Goal: Task Accomplishment & Management: Manage account settings

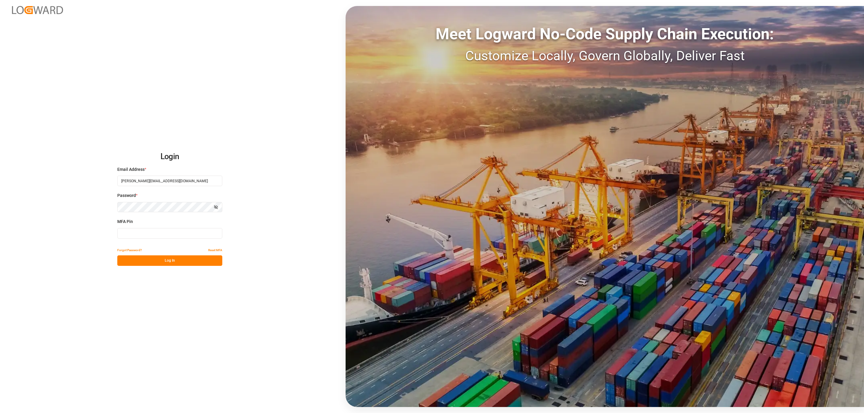
drag, startPoint x: 4, startPoint y: 238, endPoint x: -33, endPoint y: 247, distance: 38.0
click at [0, 247] on html "Login Email Address * [PERSON_NAME][EMAIL_ADDRESS][DOMAIN_NAME] Password * Show…" at bounding box center [432, 206] width 864 height 413
click at [132, 231] on input at bounding box center [169, 233] width 105 height 10
click at [132, 230] on input at bounding box center [169, 233] width 105 height 10
type input "560644"
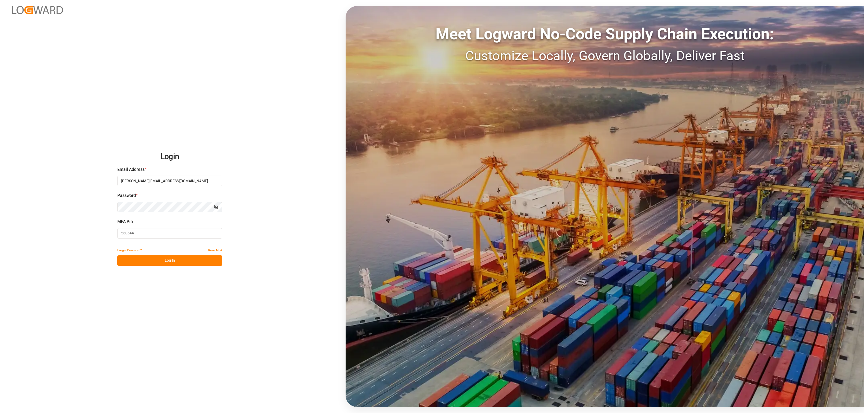
click at [145, 269] on div "Login Email Address * daniel.sokolyk@jamindustries.com Password * Show password…" at bounding box center [432, 206] width 864 height 413
click at [145, 264] on button "Log In" at bounding box center [169, 261] width 105 height 10
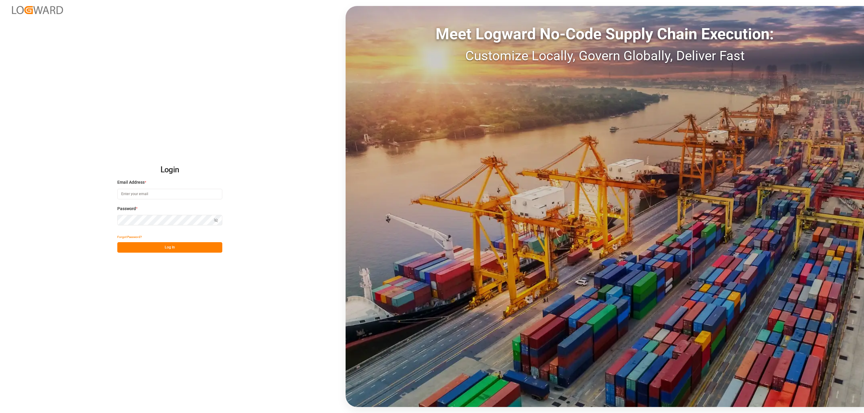
type input "daniel.sokolyk@jamindustries.com"
click at [180, 251] on button "Log In" at bounding box center [169, 247] width 105 height 10
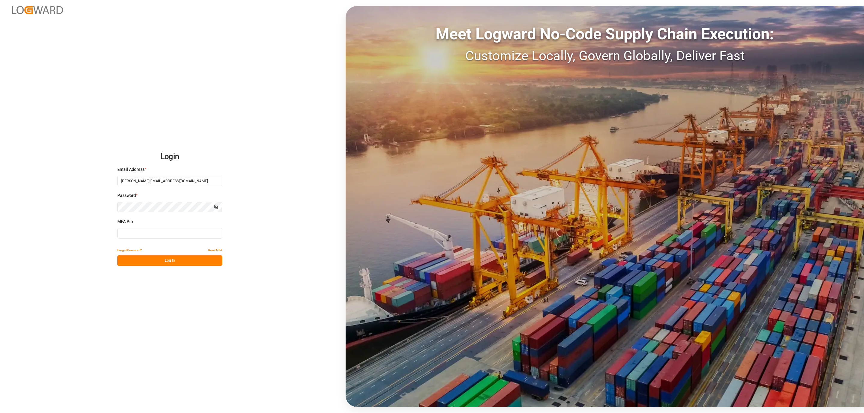
click at [182, 237] on input at bounding box center [169, 233] width 105 height 10
type input "359654"
click at [176, 267] on div "Login Email Address * daniel.sokolyk@jamindustries.com Password * Show password…" at bounding box center [432, 206] width 864 height 413
click at [176, 264] on button "Log In" at bounding box center [169, 261] width 105 height 10
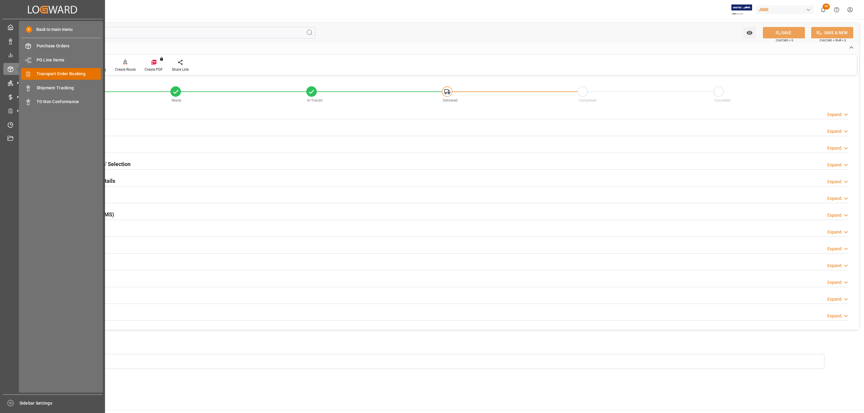
click at [75, 76] on span "Transport Order Booking" at bounding box center [69, 74] width 64 height 6
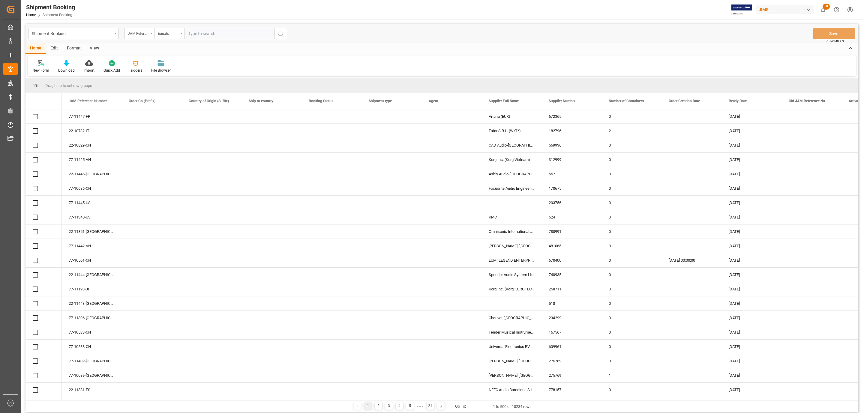
click at [40, 66] on icon at bounding box center [41, 63] width 6 height 6
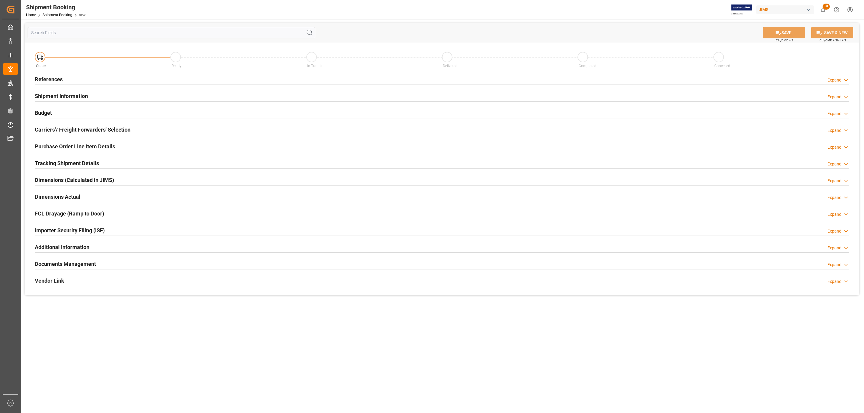
click at [142, 79] on div "References Expand" at bounding box center [442, 78] width 814 height 11
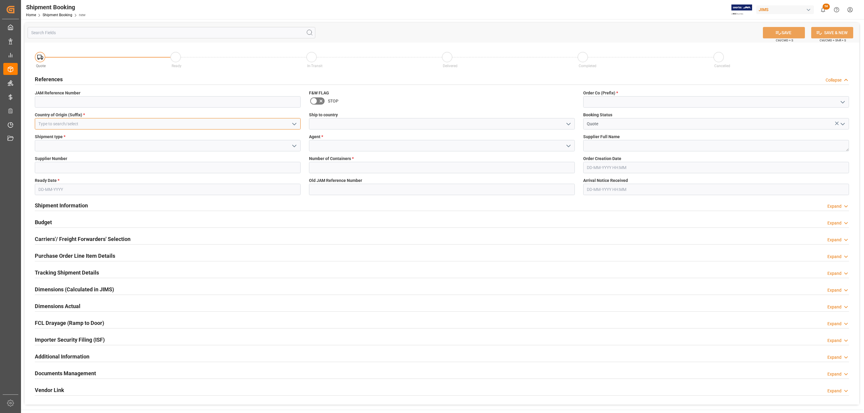
click at [76, 120] on input at bounding box center [168, 123] width 266 height 11
click at [67, 137] on div "US" at bounding box center [167, 136] width 265 height 13
type input "US"
click at [296, 147] on icon "open menu" at bounding box center [294, 145] width 7 height 7
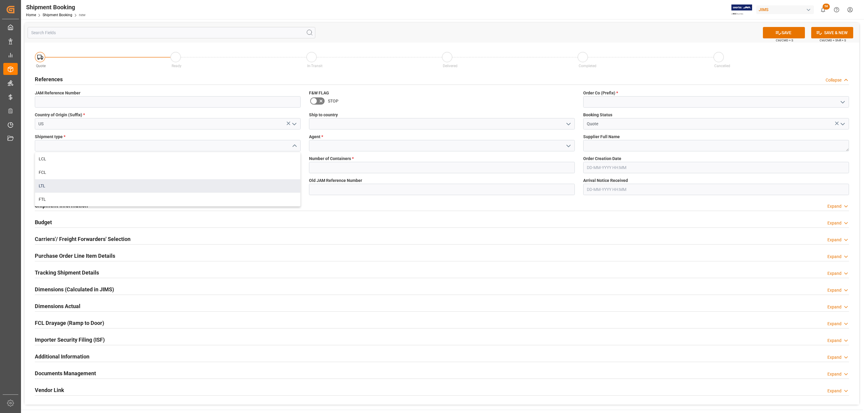
click at [58, 183] on div "LTL" at bounding box center [167, 185] width 265 height 13
type input "LTL"
click at [49, 166] on input at bounding box center [168, 167] width 266 height 11
paste input "182464"
type input "182464"
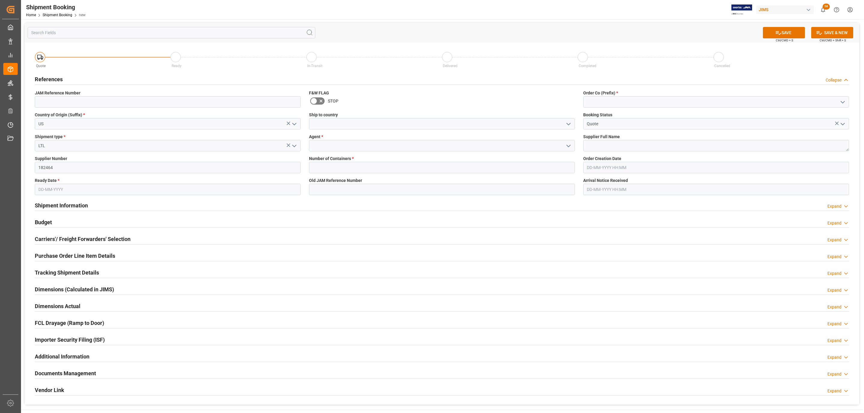
click at [48, 185] on input "text" at bounding box center [168, 189] width 266 height 11
click at [41, 241] on div "6" at bounding box center [42, 238] width 7 height 7
type input "[DATE]"
click at [569, 125] on polyline "open menu" at bounding box center [569, 124] width 4 height 2
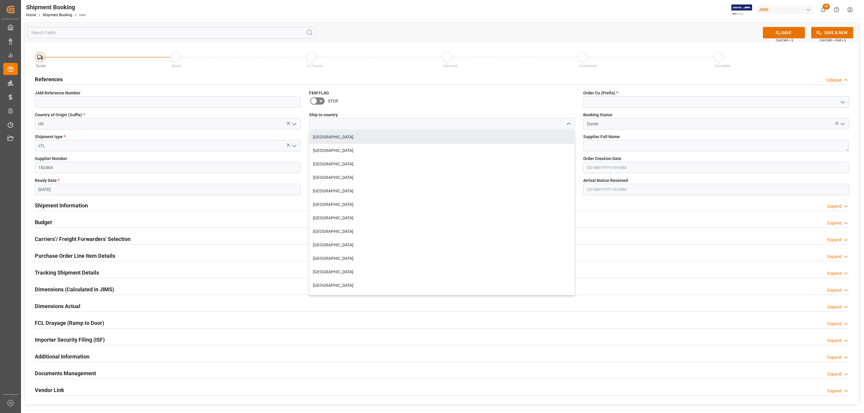
click at [358, 138] on div "[GEOGRAPHIC_DATA]" at bounding box center [441, 136] width 265 height 13
type input "[GEOGRAPHIC_DATA]"
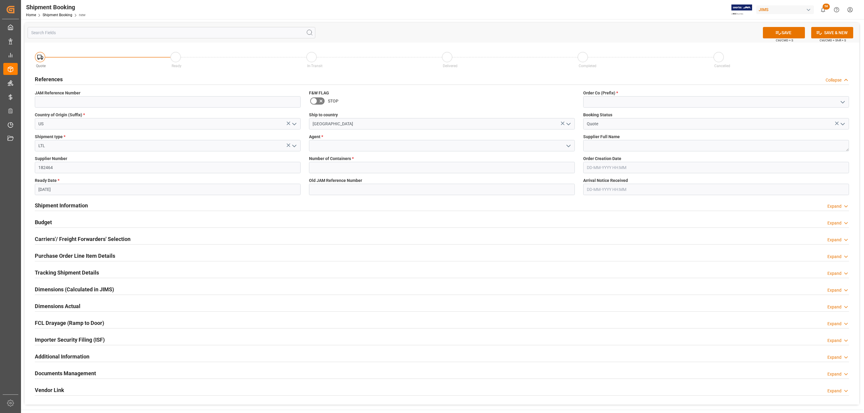
click at [567, 147] on icon "open menu" at bounding box center [568, 145] width 7 height 7
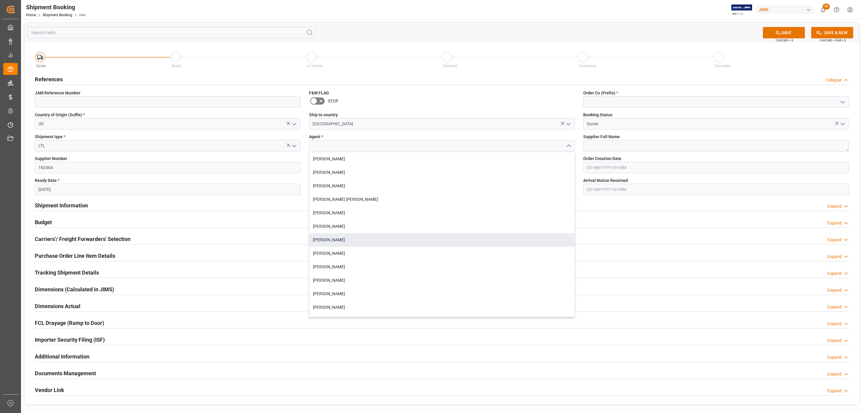
click at [345, 236] on div "[PERSON_NAME]" at bounding box center [441, 239] width 265 height 13
type input "[PERSON_NAME]"
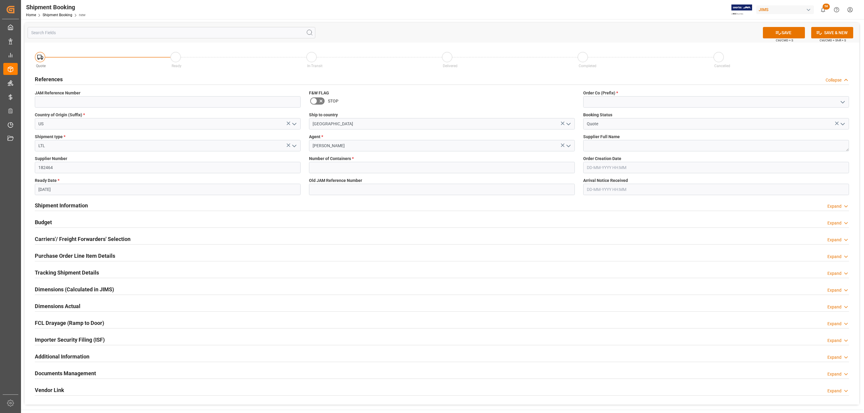
click at [326, 161] on span "Number of Containers *" at bounding box center [331, 159] width 45 height 6
click at [329, 166] on input "text" at bounding box center [442, 167] width 266 height 11
type input "0"
click at [841, 103] on polyline "open menu" at bounding box center [843, 102] width 4 height 2
click at [655, 126] on div "77" at bounding box center [715, 128] width 265 height 13
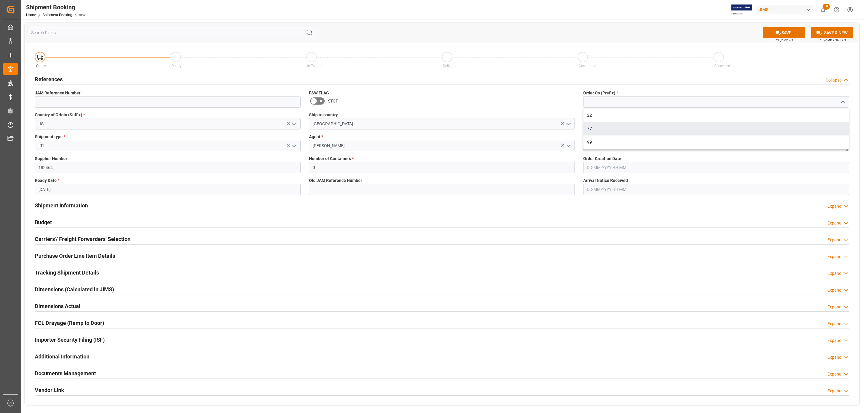
type input "77"
click at [609, 142] on textarea at bounding box center [716, 145] width 266 height 11
paste textarea "MG Electronics ([GEOGRAPHIC_DATA])"
type textarea "MG Electronics ([GEOGRAPHIC_DATA])"
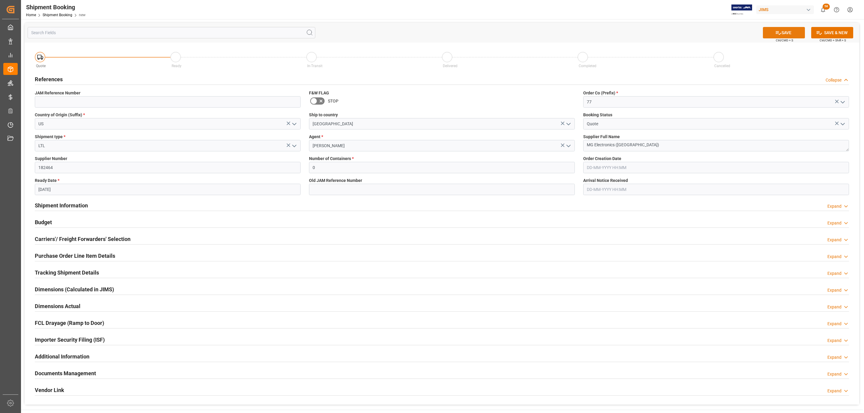
click at [778, 33] on icon at bounding box center [778, 33] width 6 height 6
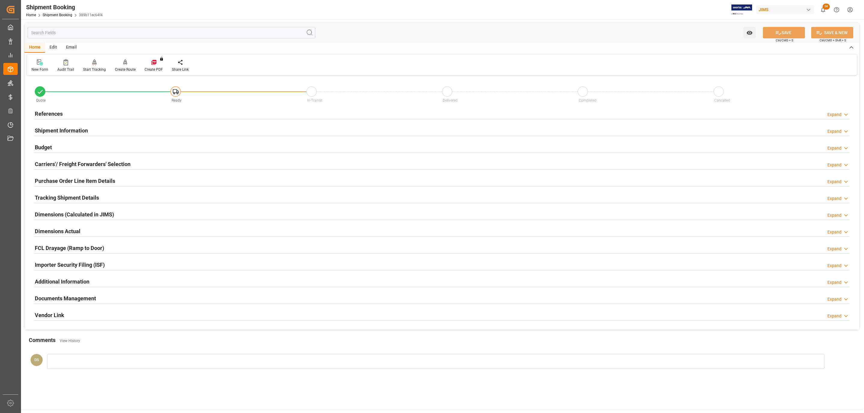
click at [135, 158] on div "Carriers'/ Freight Forwarders' Selection Expand" at bounding box center [442, 164] width 822 height 17
click at [133, 163] on div "Carriers'/ Freight Forwarders' Selection Expand" at bounding box center [442, 163] width 814 height 11
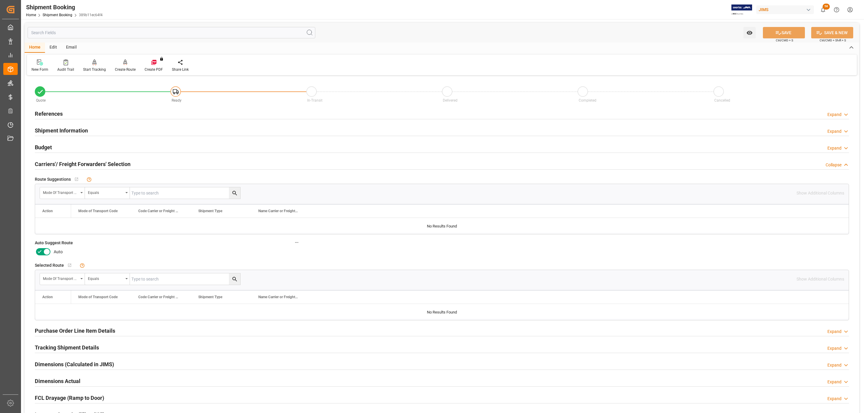
click at [48, 251] on icon at bounding box center [46, 251] width 7 height 7
click at [0, 0] on input "checkbox" at bounding box center [0, 0] width 0 height 0
click at [773, 35] on button "SAVE" at bounding box center [784, 32] width 42 height 11
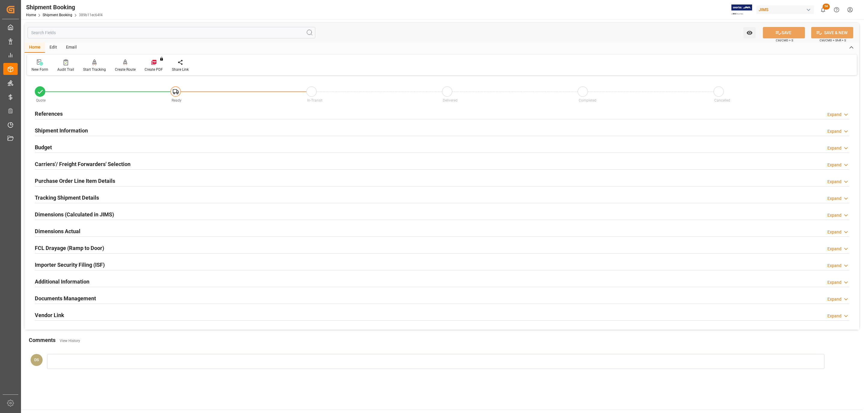
click at [115, 160] on div "Carriers'/ Freight Forwarders' Selection" at bounding box center [83, 163] width 96 height 11
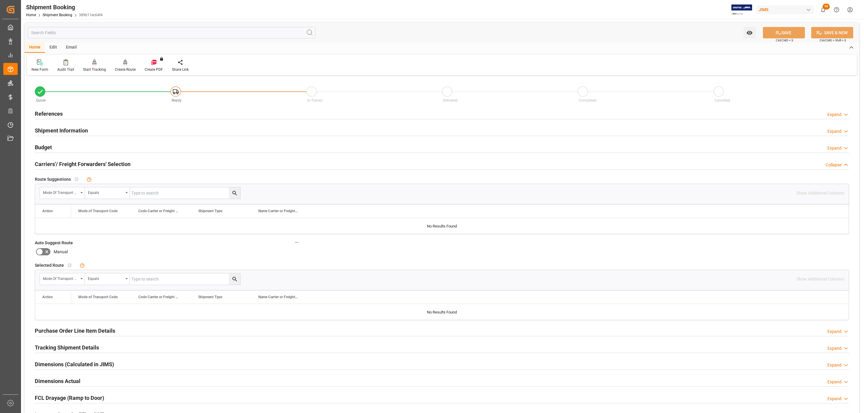
click at [122, 70] on div "Create Route" at bounding box center [125, 69] width 21 height 5
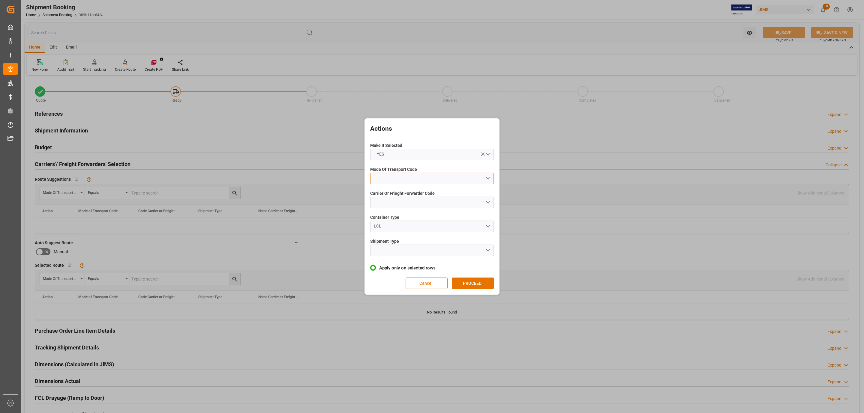
click at [408, 183] on button "open menu" at bounding box center [432, 178] width 124 height 11
click at [404, 227] on div "5- COURIER GROUND" at bounding box center [431, 230] width 123 height 13
click at [391, 200] on button "open menu" at bounding box center [432, 202] width 124 height 11
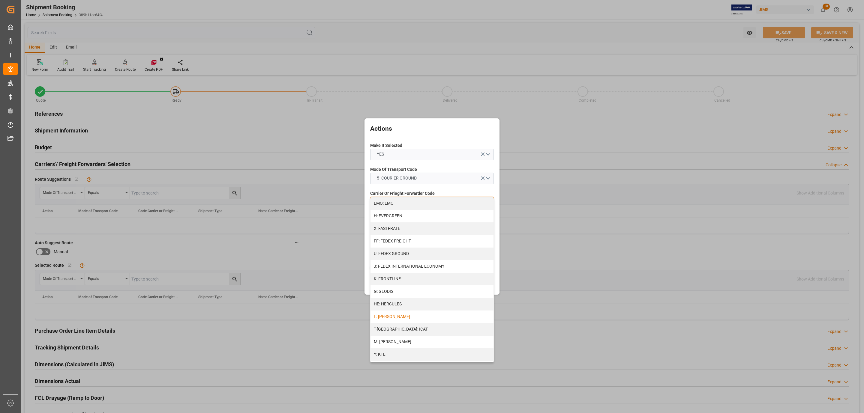
scroll to position [288, 0]
click at [401, 321] on div "R: UPS STANDARD GROUND" at bounding box center [431, 319] width 123 height 13
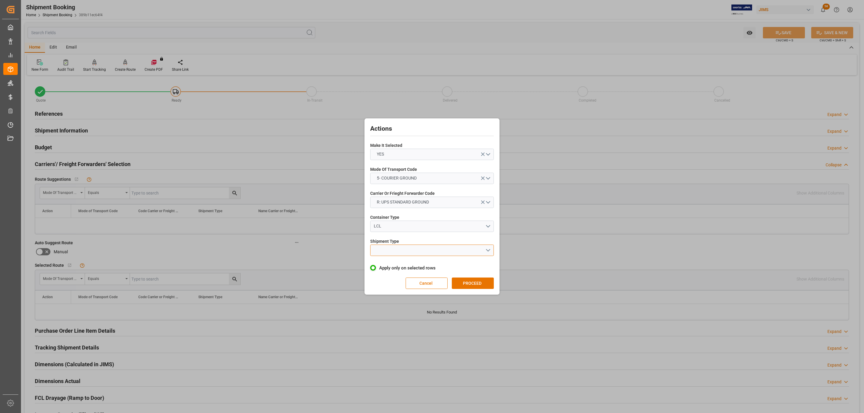
click at [384, 246] on button "open menu" at bounding box center [432, 250] width 124 height 11
click at [384, 248] on div "LTL" at bounding box center [431, 252] width 123 height 13
click at [472, 280] on button "PROCEED" at bounding box center [473, 283] width 42 height 11
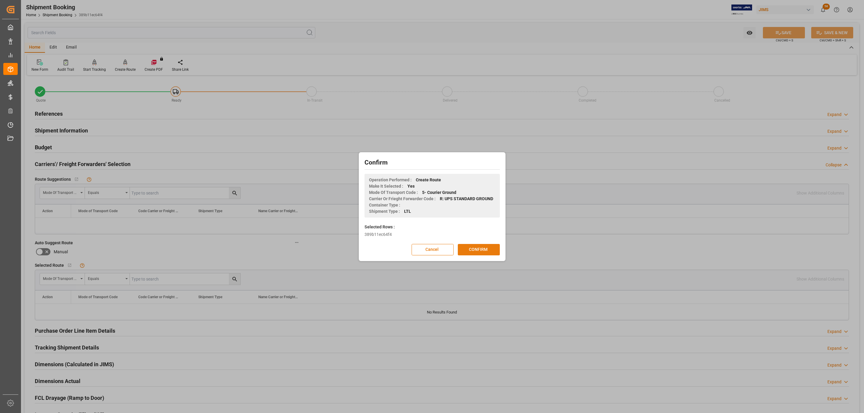
click at [471, 248] on button "CONFIRM" at bounding box center [479, 249] width 42 height 11
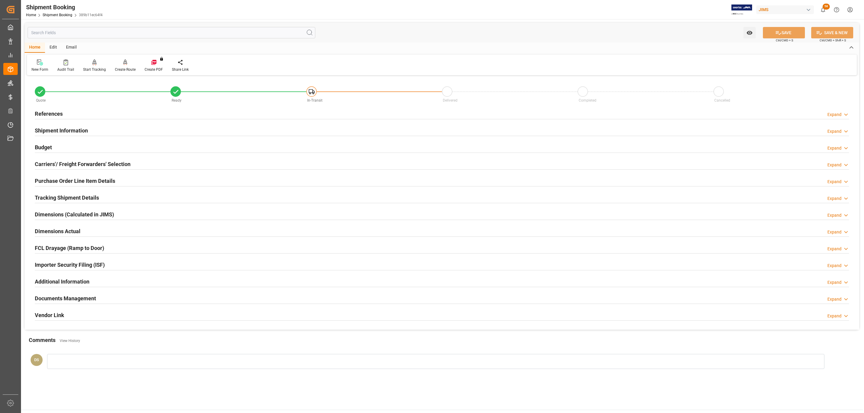
click at [89, 108] on div "References Expand" at bounding box center [442, 113] width 814 height 11
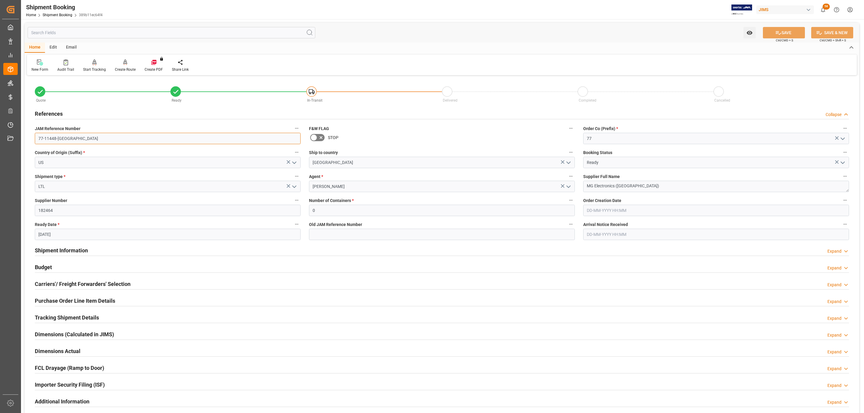
click at [67, 133] on input "77-11448-US" at bounding box center [168, 138] width 266 height 11
click at [67, 133] on input "77-11448-[GEOGRAPHIC_DATA]" at bounding box center [168, 138] width 266 height 11
click at [59, 316] on h2 "Tracking Shipment Details" at bounding box center [67, 318] width 64 height 8
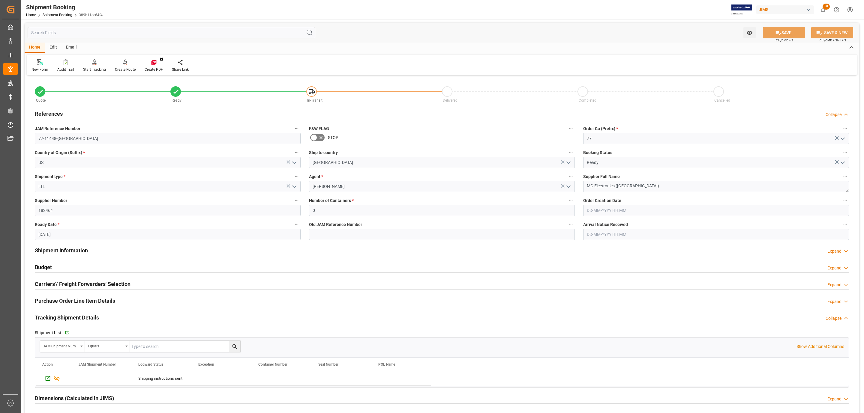
click at [72, 339] on div "JAM Shipment Number Equals Show Additional Columns" at bounding box center [441, 347] width 813 height 18
click at [67, 335] on icon "button" at bounding box center [66, 333] width 5 height 5
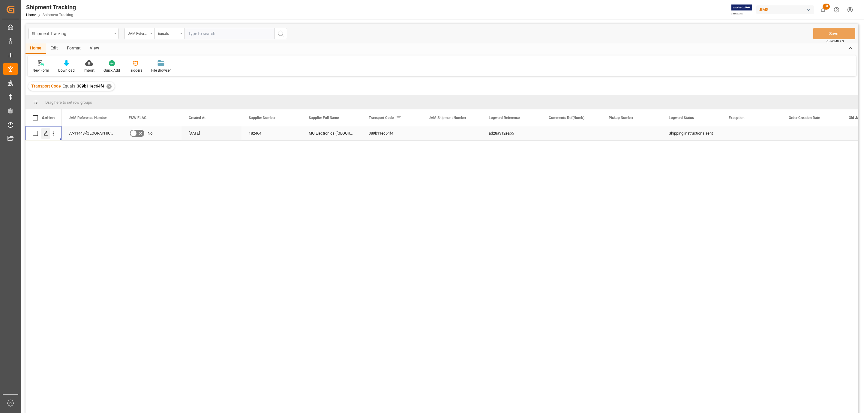
click at [45, 130] on div "Press SPACE to select this row." at bounding box center [45, 133] width 9 height 11
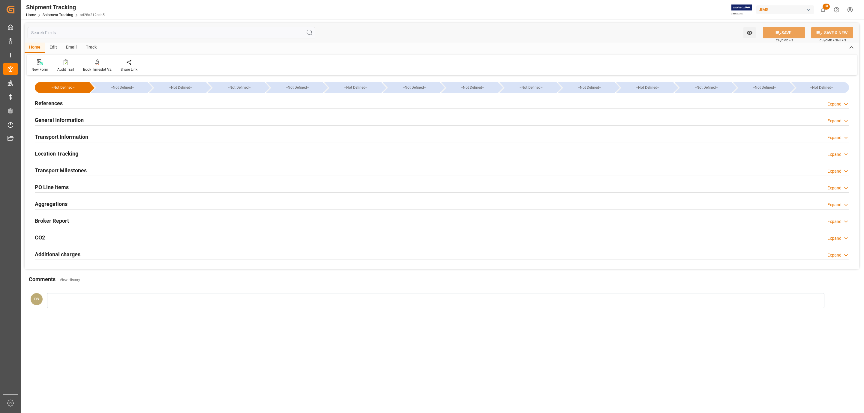
click at [76, 175] on div "Transport Milestones" at bounding box center [61, 169] width 52 height 11
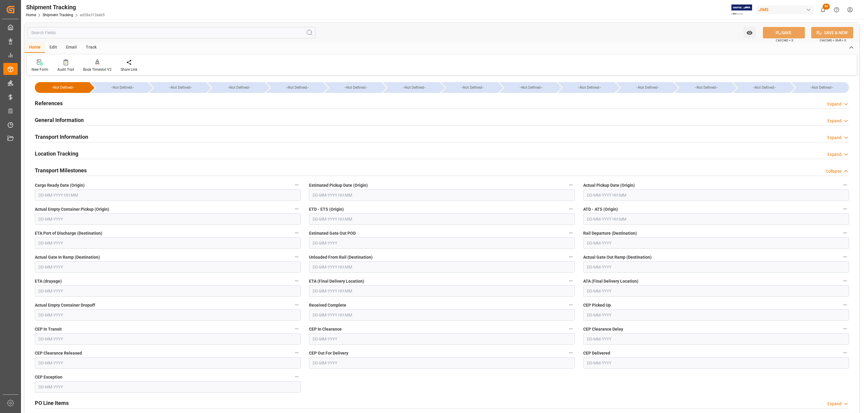
click at [67, 198] on input "text" at bounding box center [168, 195] width 266 height 11
click at [42, 246] on span "6" at bounding box center [43, 244] width 2 height 4
type input "06-10-2025 00:00"
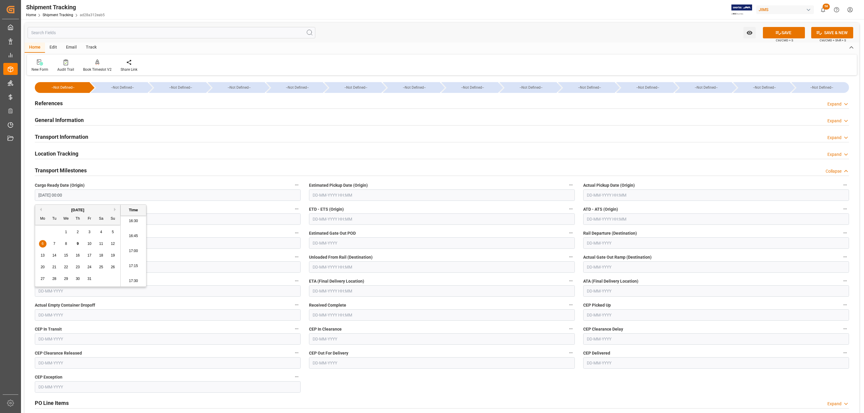
click at [339, 196] on input "text" at bounding box center [442, 195] width 266 height 11
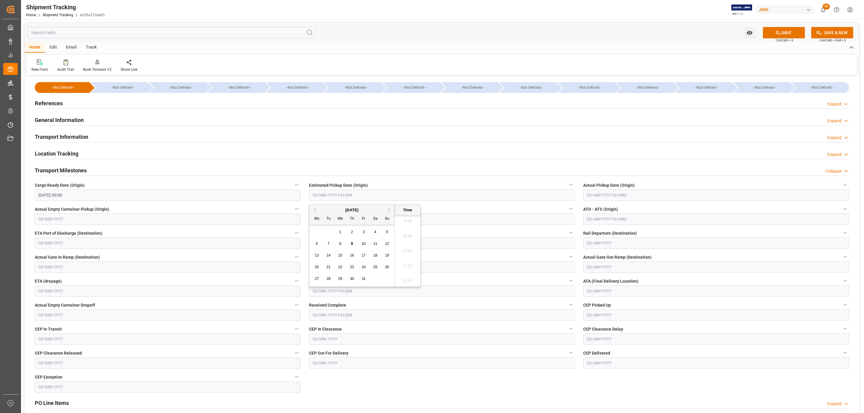
click at [316, 243] on span "6" at bounding box center [317, 244] width 2 height 4
type input "06-10-2025 00:00"
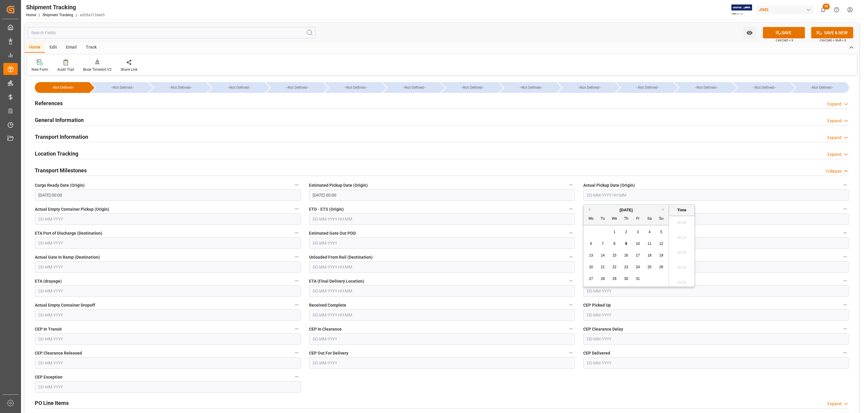
click at [616, 196] on input "text" at bounding box center [716, 195] width 266 height 11
click at [603, 245] on span "7" at bounding box center [603, 244] width 2 height 4
type input "07-10-2025 00:00"
click at [315, 291] on input "text" at bounding box center [442, 291] width 266 height 11
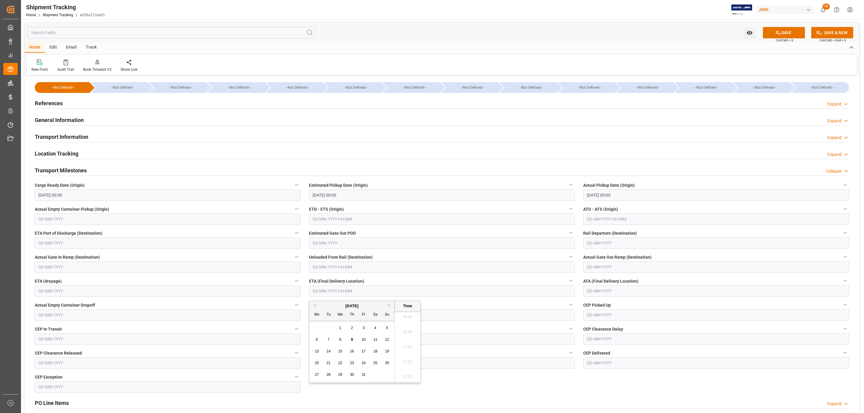
click at [351, 338] on span "9" at bounding box center [352, 340] width 2 height 4
type input "09-10-2025 00:00"
click at [778, 34] on icon at bounding box center [778, 33] width 6 height 6
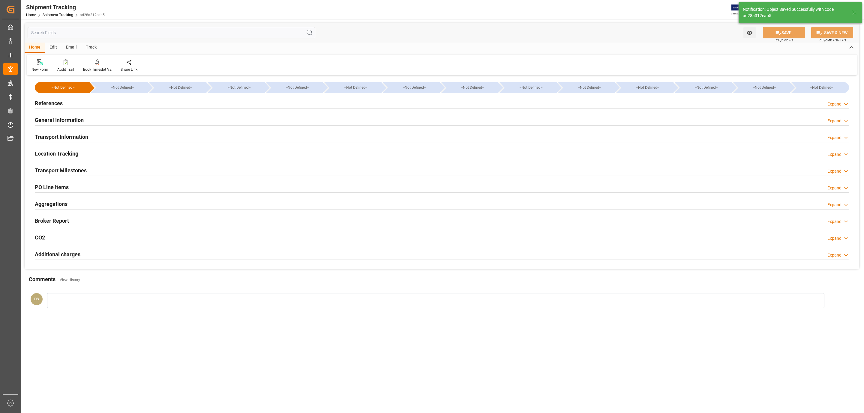
click at [86, 103] on div "References Expand" at bounding box center [442, 102] width 814 height 11
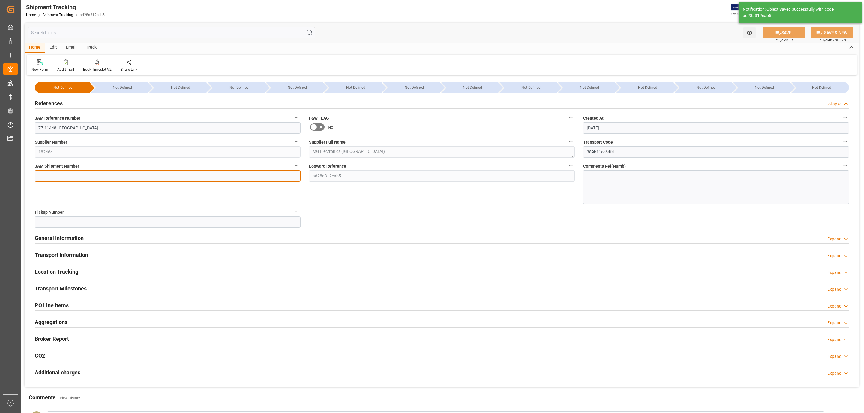
click at [58, 174] on input at bounding box center [168, 175] width 266 height 11
paste input "73371"
type input "73371"
click at [771, 37] on button "SAVE" at bounding box center [784, 32] width 42 height 11
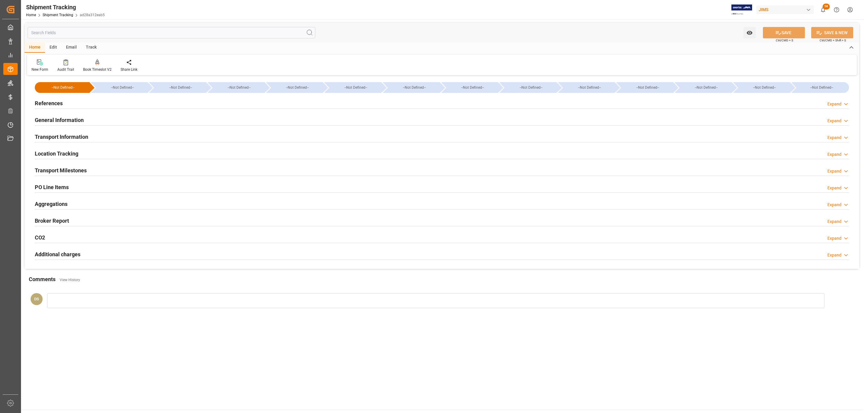
click at [73, 136] on h2 "Transport Information" at bounding box center [61, 137] width 53 height 8
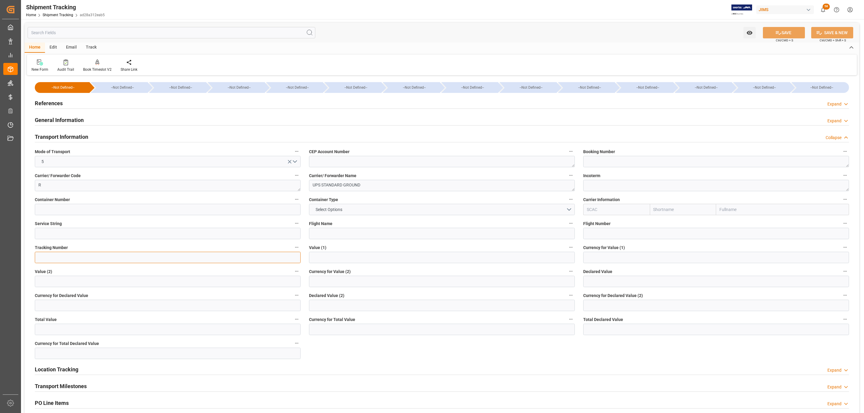
click at [139, 255] on input at bounding box center [168, 257] width 266 height 11
paste input "1Z1535016877871115"
type input "1Z1535016877871115"
click at [784, 35] on button "SAVE" at bounding box center [784, 32] width 42 height 11
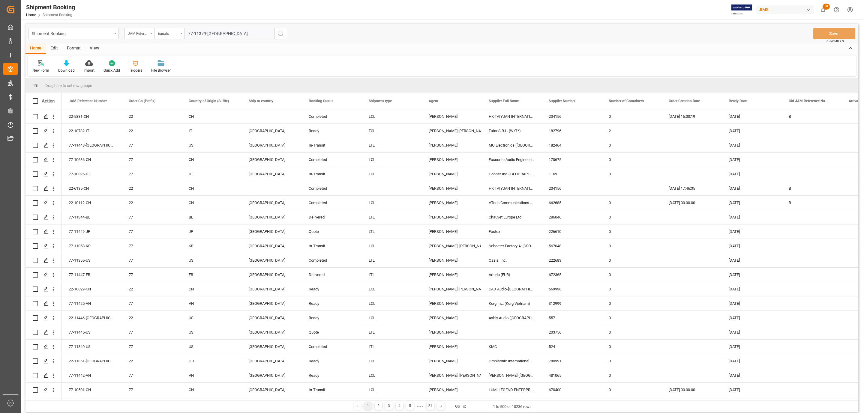
type input "77-11379-[GEOGRAPHIC_DATA]"
click at [281, 34] on icon "search button" at bounding box center [280, 33] width 7 height 7
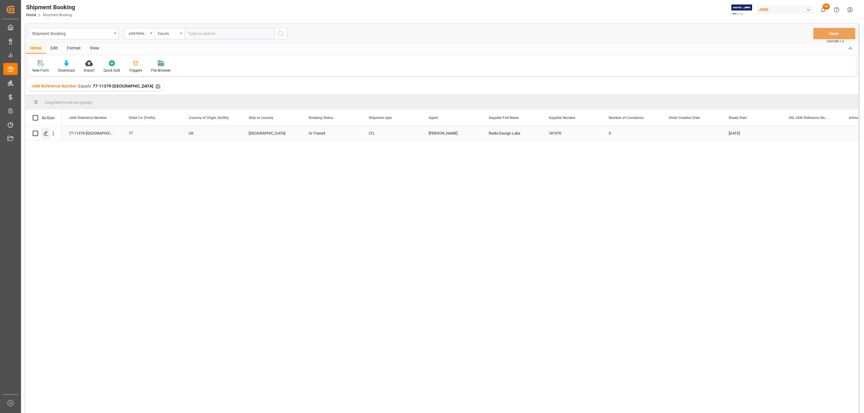
click at [43, 137] on div "Press SPACE to select this row." at bounding box center [45, 133] width 9 height 11
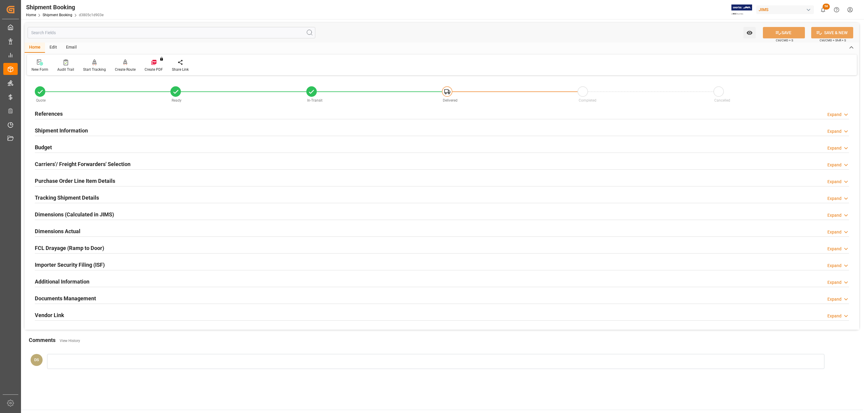
click at [63, 146] on div "Budget Expand" at bounding box center [442, 146] width 814 height 11
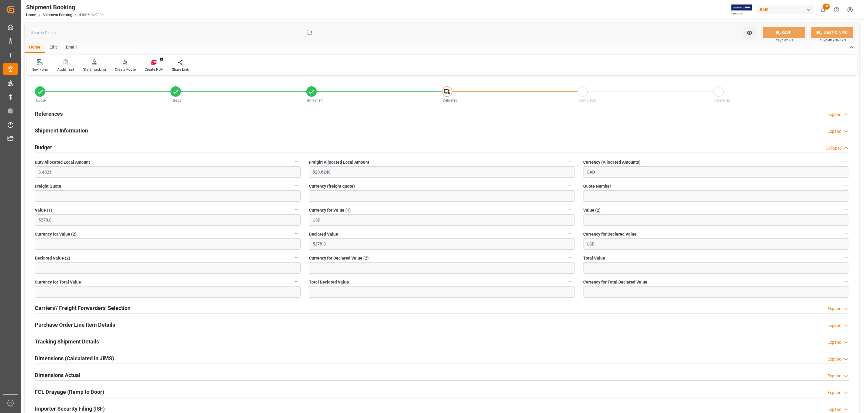
click at [63, 146] on div "Budget Collapse" at bounding box center [442, 146] width 814 height 11
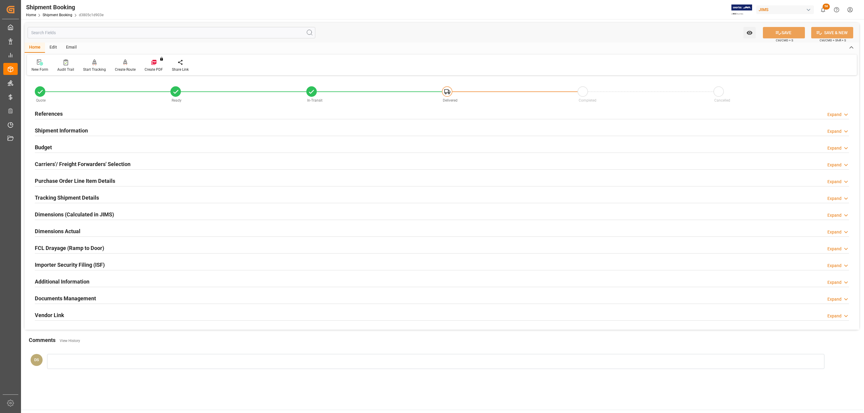
click at [62, 292] on div "Documents Management Expand" at bounding box center [442, 298] width 822 height 17
click at [62, 296] on h2 "Documents Management" at bounding box center [65, 299] width 61 height 8
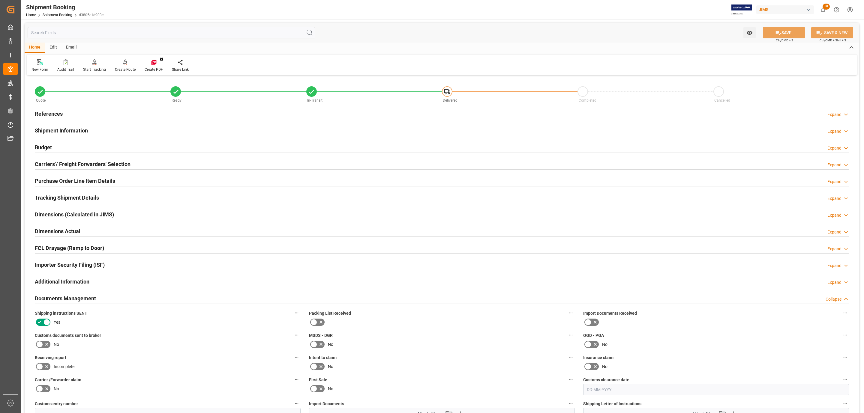
click at [44, 342] on icon at bounding box center [46, 344] width 7 height 7
click at [0, 0] on input "checkbox" at bounding box center [0, 0] width 0 height 0
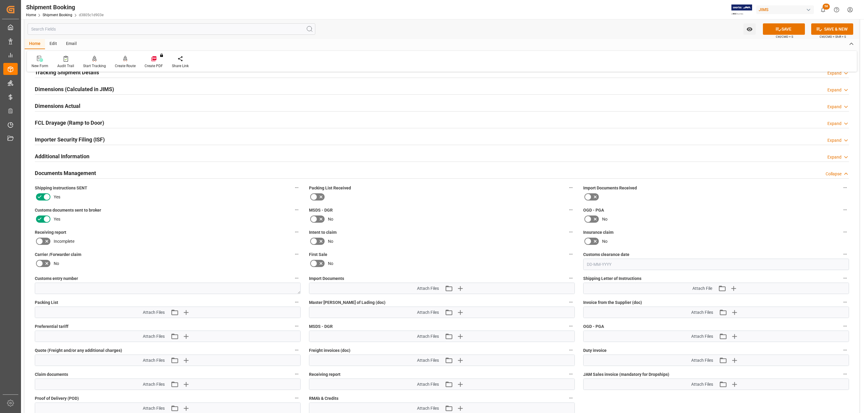
scroll to position [135, 0]
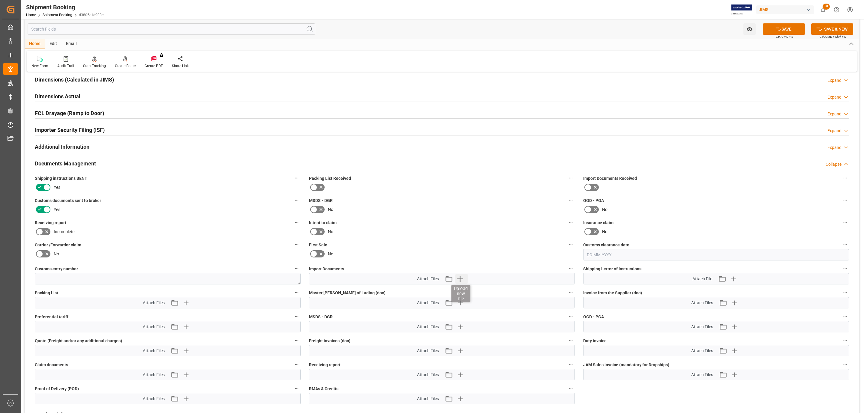
click at [462, 283] on icon "button" at bounding box center [460, 279] width 10 height 10
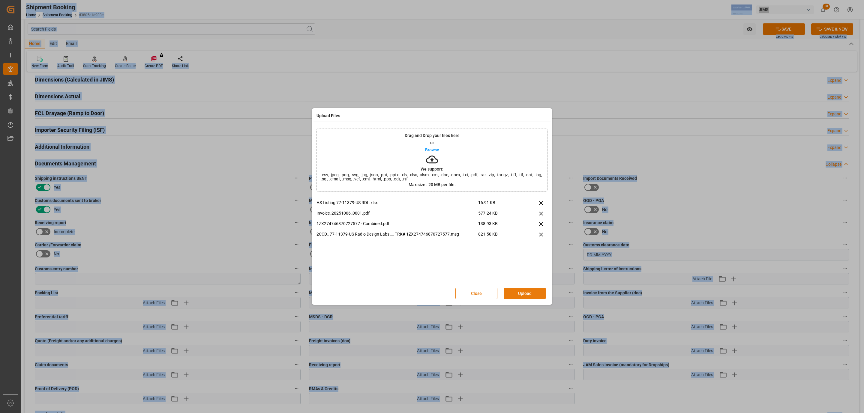
click at [522, 292] on button "Upload" at bounding box center [525, 293] width 42 height 11
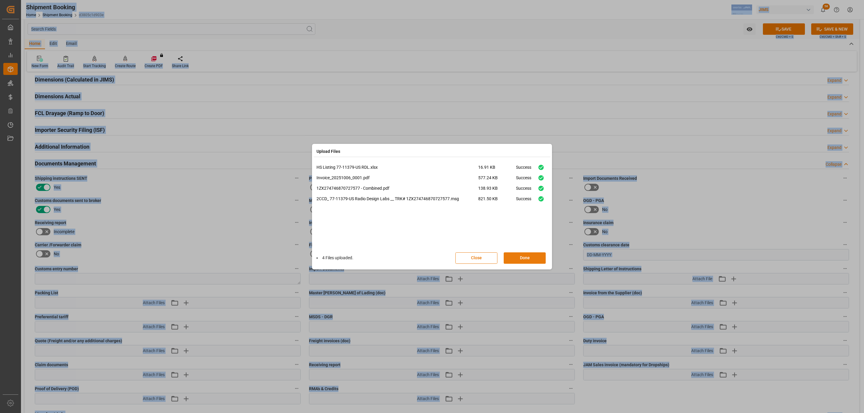
click at [510, 253] on button "Done" at bounding box center [525, 258] width 42 height 11
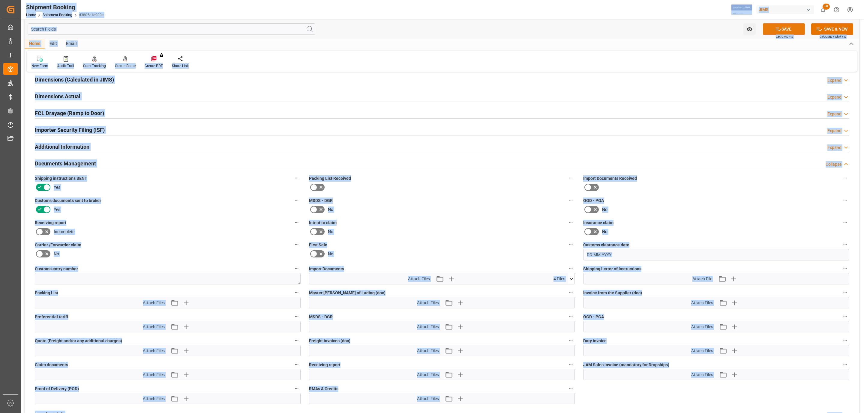
click at [783, 26] on button "SAVE" at bounding box center [784, 28] width 42 height 11
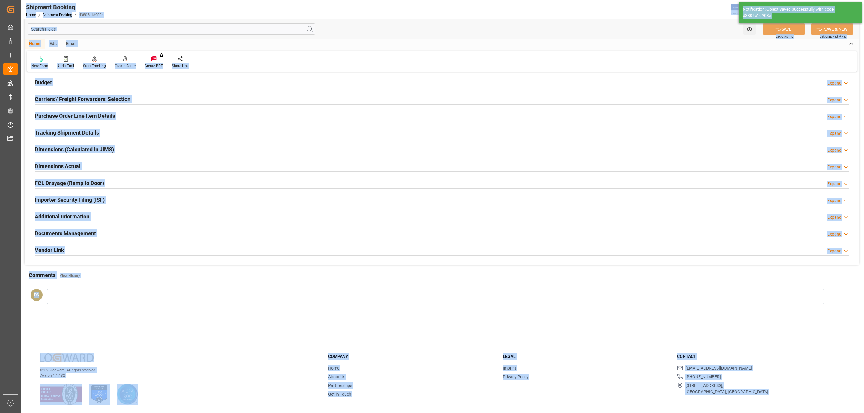
scroll to position [65, 0]
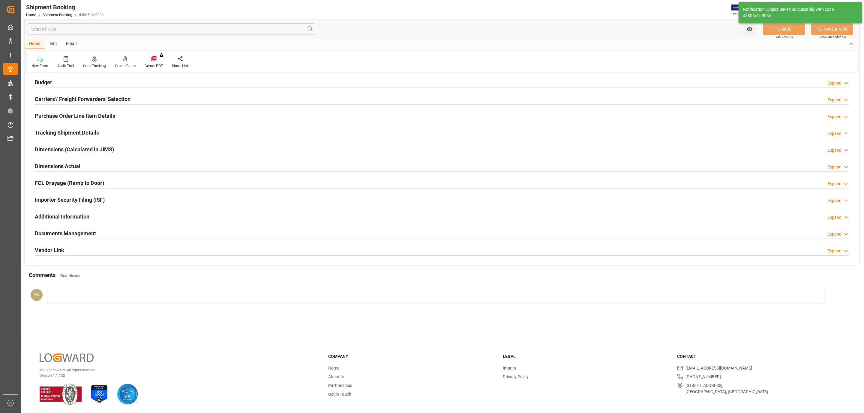
click at [68, 102] on h2 "Carriers'/ Freight Forwarders' Selection" at bounding box center [83, 99] width 96 height 8
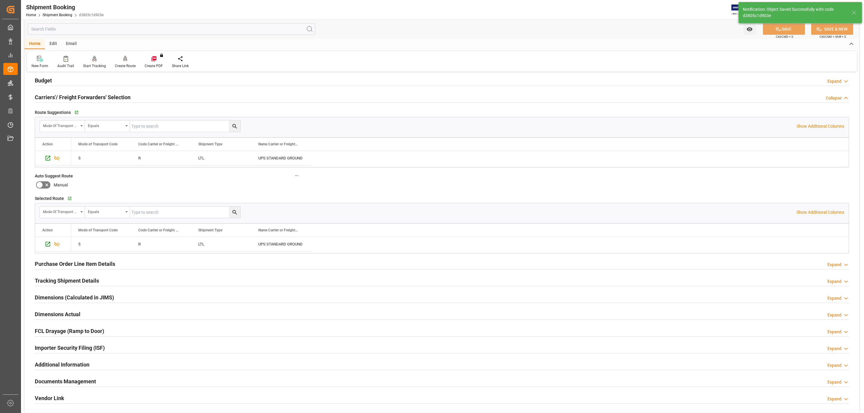
scroll to position [0, 0]
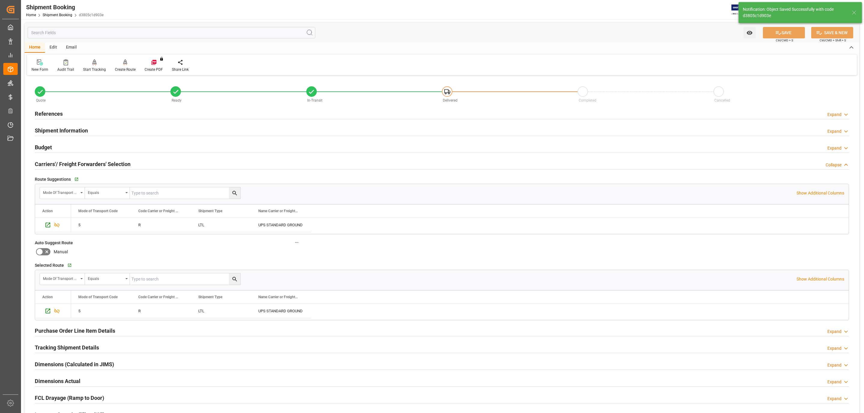
click at [72, 143] on div "Budget Expand" at bounding box center [442, 146] width 814 height 11
